Goal: Task Accomplishment & Management: Manage account settings

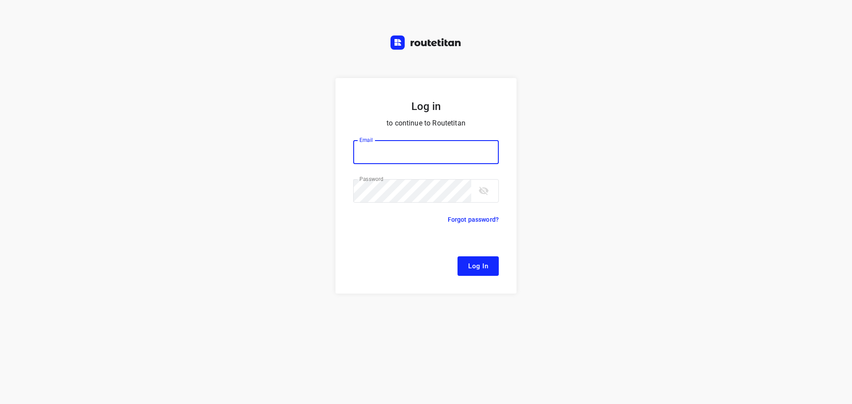
type input "[EMAIL_ADDRESS][DOMAIN_NAME]"
click at [461, 269] on button "Log In" at bounding box center [478, 267] width 41 height 20
